Goal: Task Accomplishment & Management: Use online tool/utility

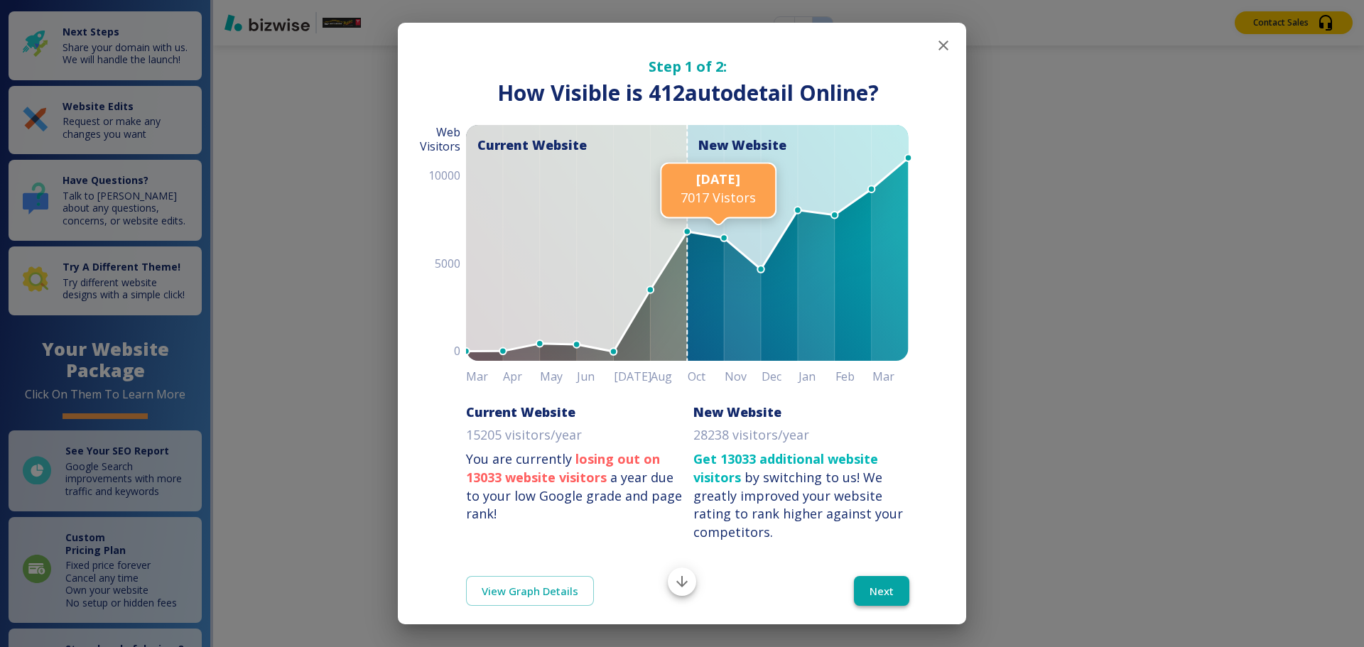
click at [872, 578] on button "Next" at bounding box center [881, 591] width 55 height 30
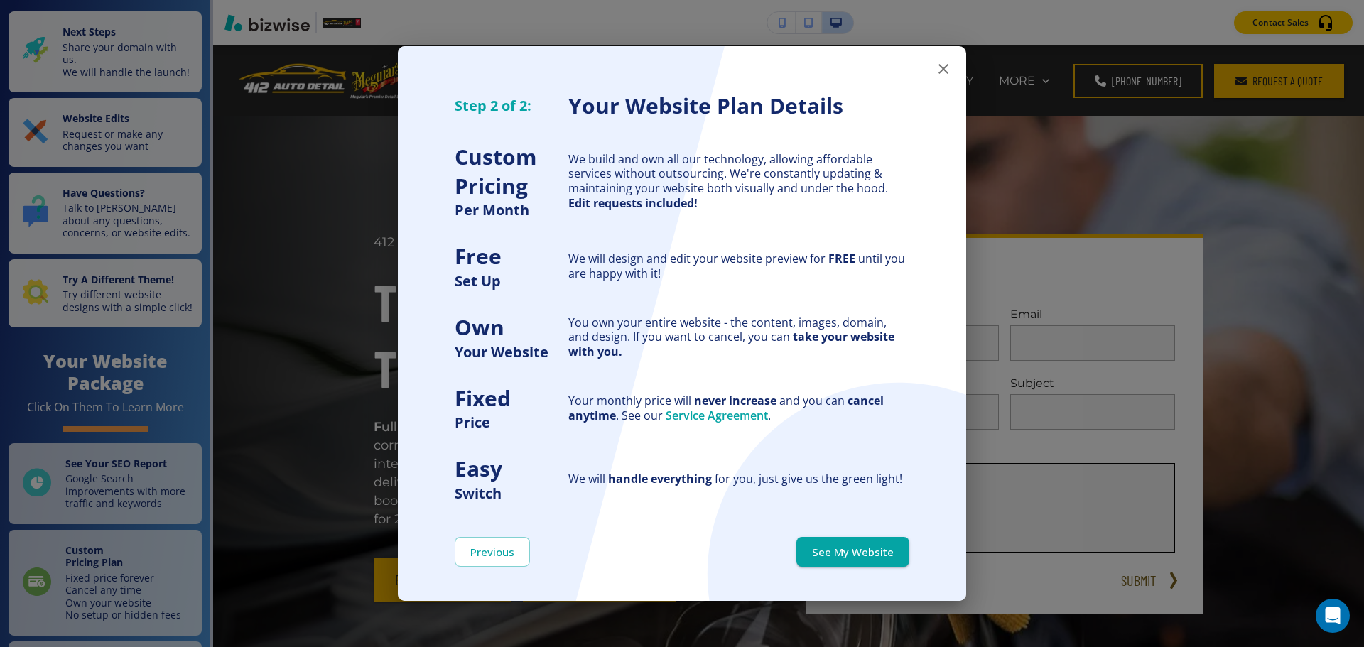
click at [865, 547] on button "See My Website" at bounding box center [852, 552] width 113 height 30
